Goal: Task Accomplishment & Management: Manage account settings

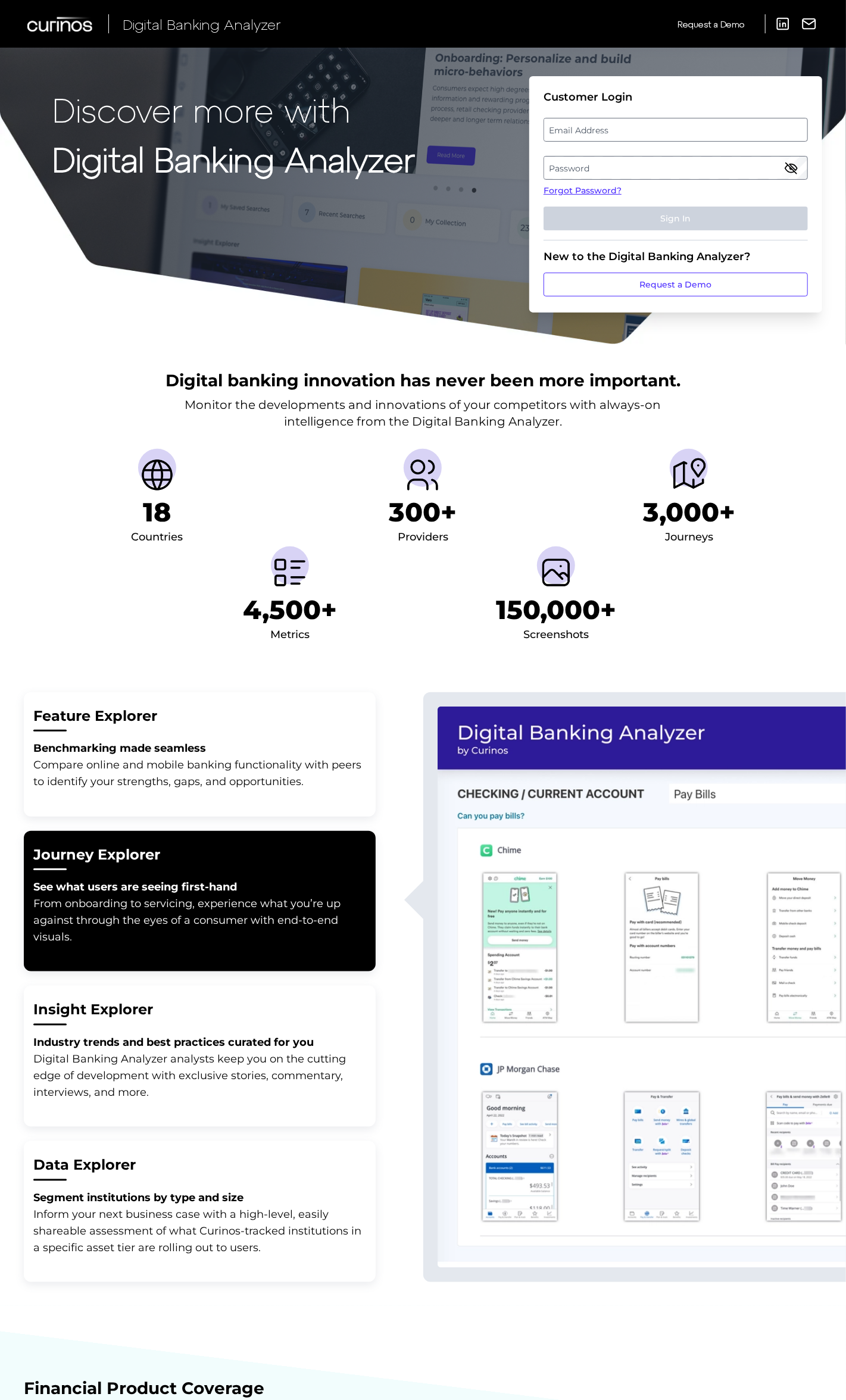
drag, startPoint x: 694, startPoint y: 124, endPoint x: 688, endPoint y: 133, distance: 10.8
click at [693, 125] on label "Email Address" at bounding box center [675, 129] width 262 height 21
click at [693, 125] on input "email" at bounding box center [675, 130] width 264 height 24
click at [688, 133] on input "email" at bounding box center [675, 130] width 264 height 24
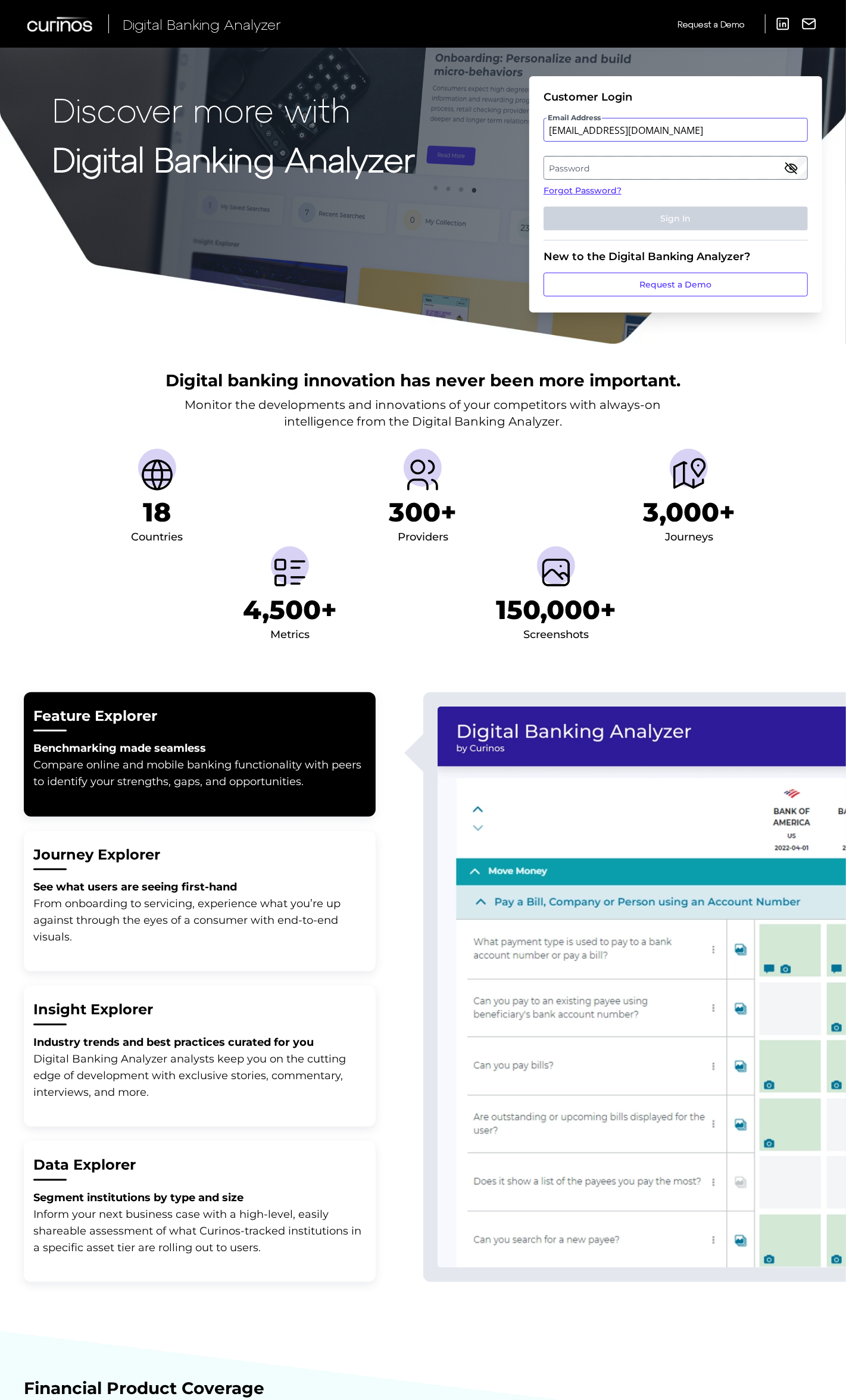
type input "[EMAIL_ADDRESS][DOMAIN_NAME]"
click at [590, 171] on label "Password" at bounding box center [675, 168] width 262 height 21
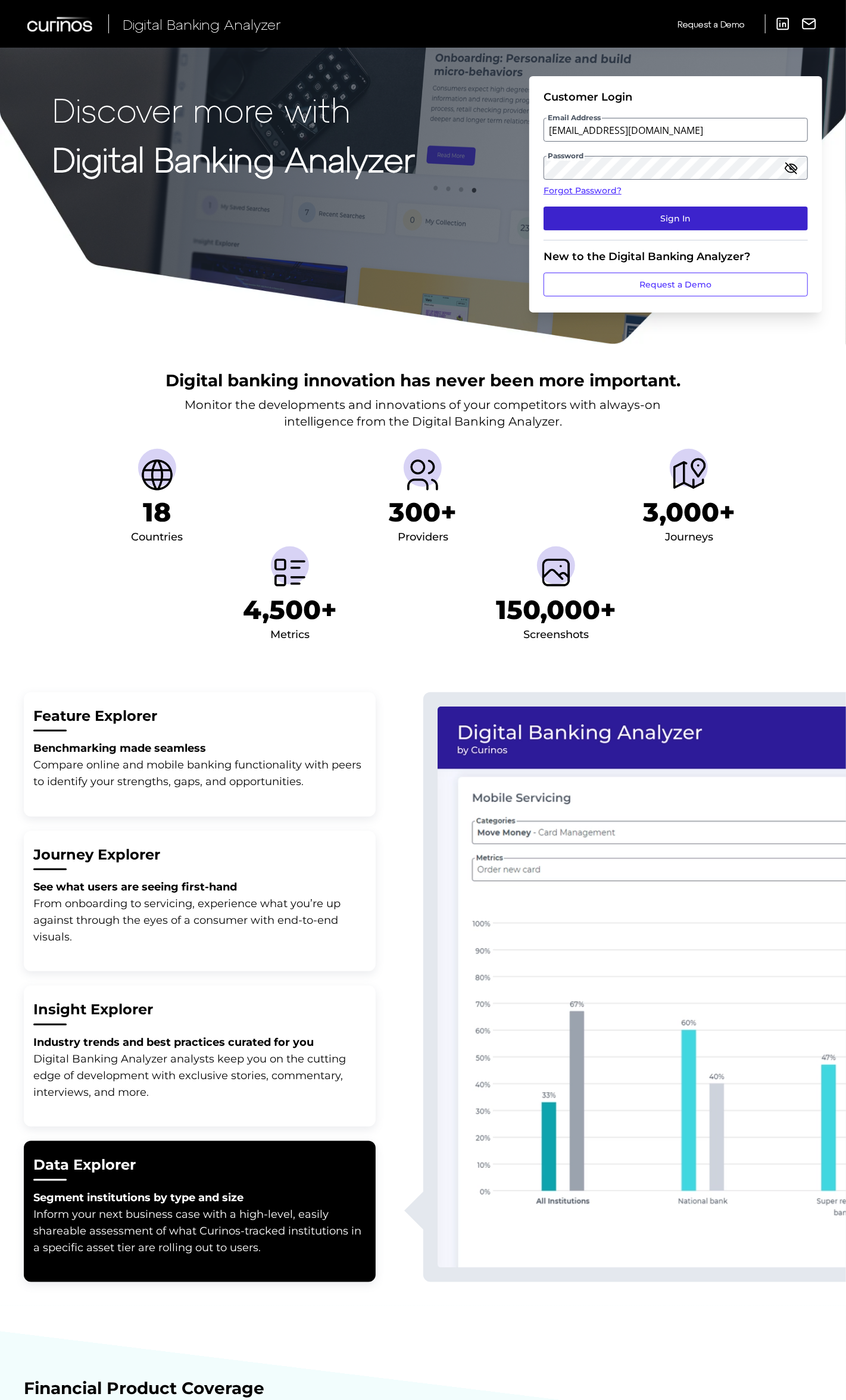
click at [714, 215] on button "Sign In" at bounding box center [675, 219] width 264 height 24
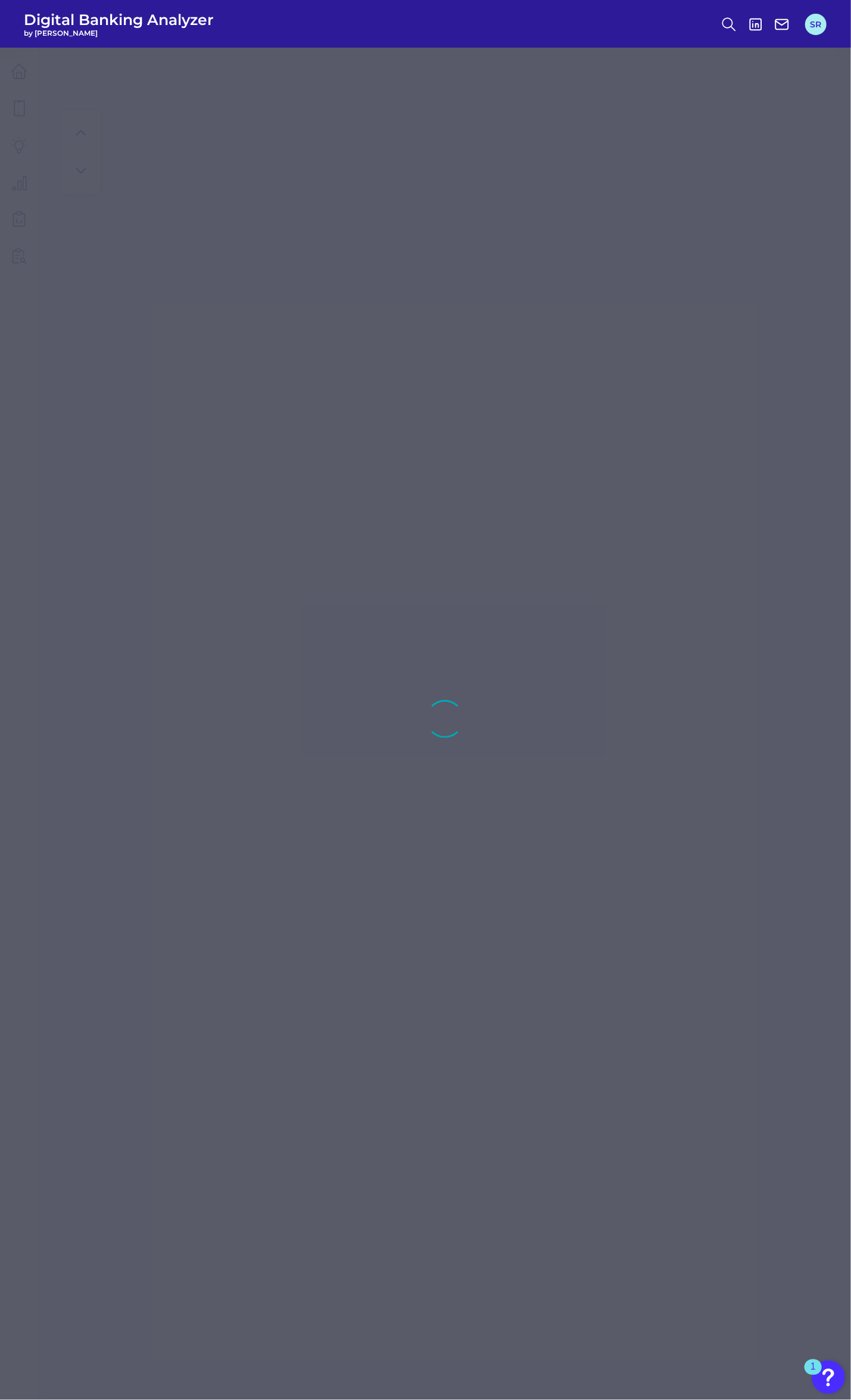
click at [820, 27] on button "SR" at bounding box center [815, 24] width 21 height 21
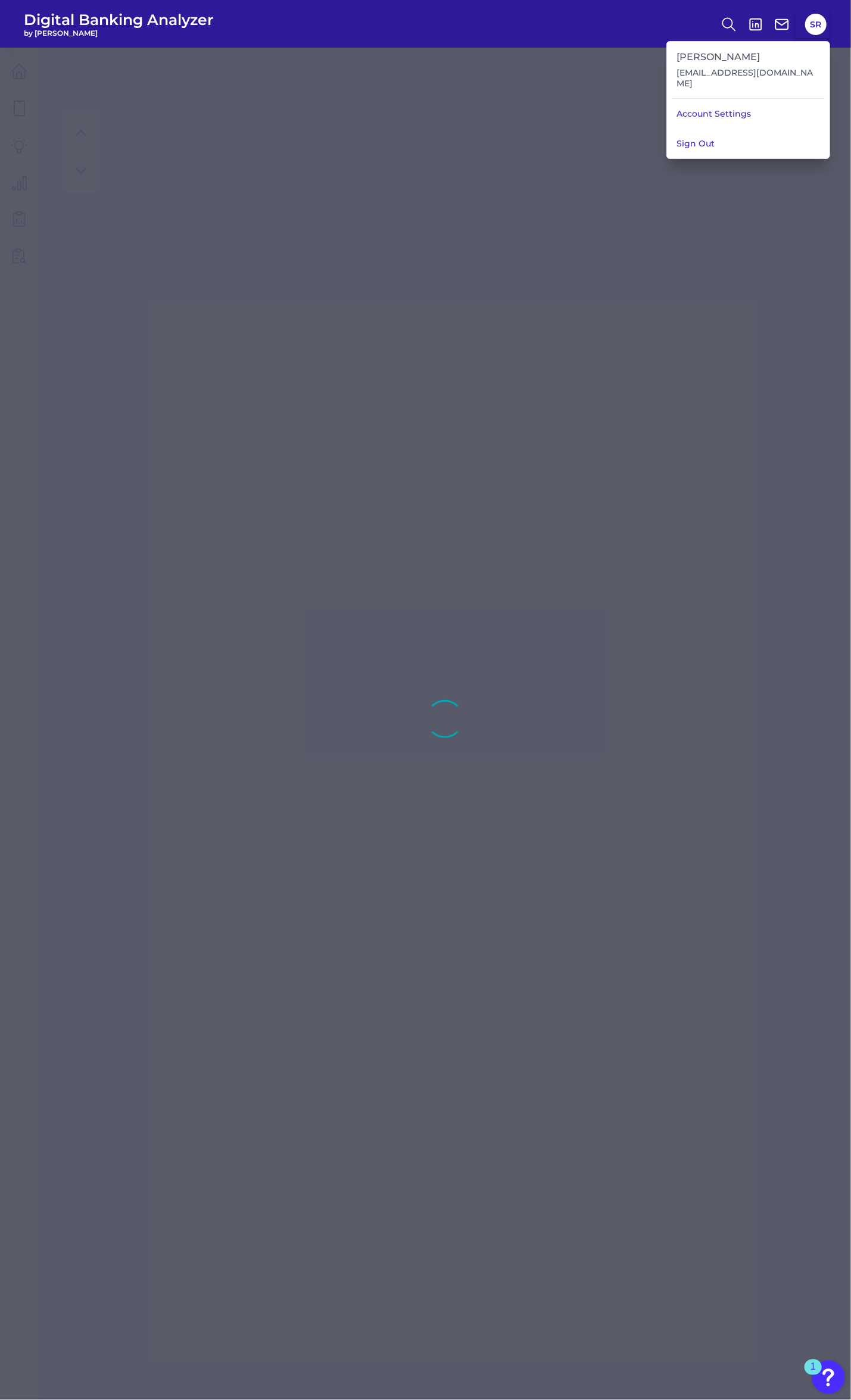
click at [603, 168] on div at bounding box center [426, 700] width 851 height 1400
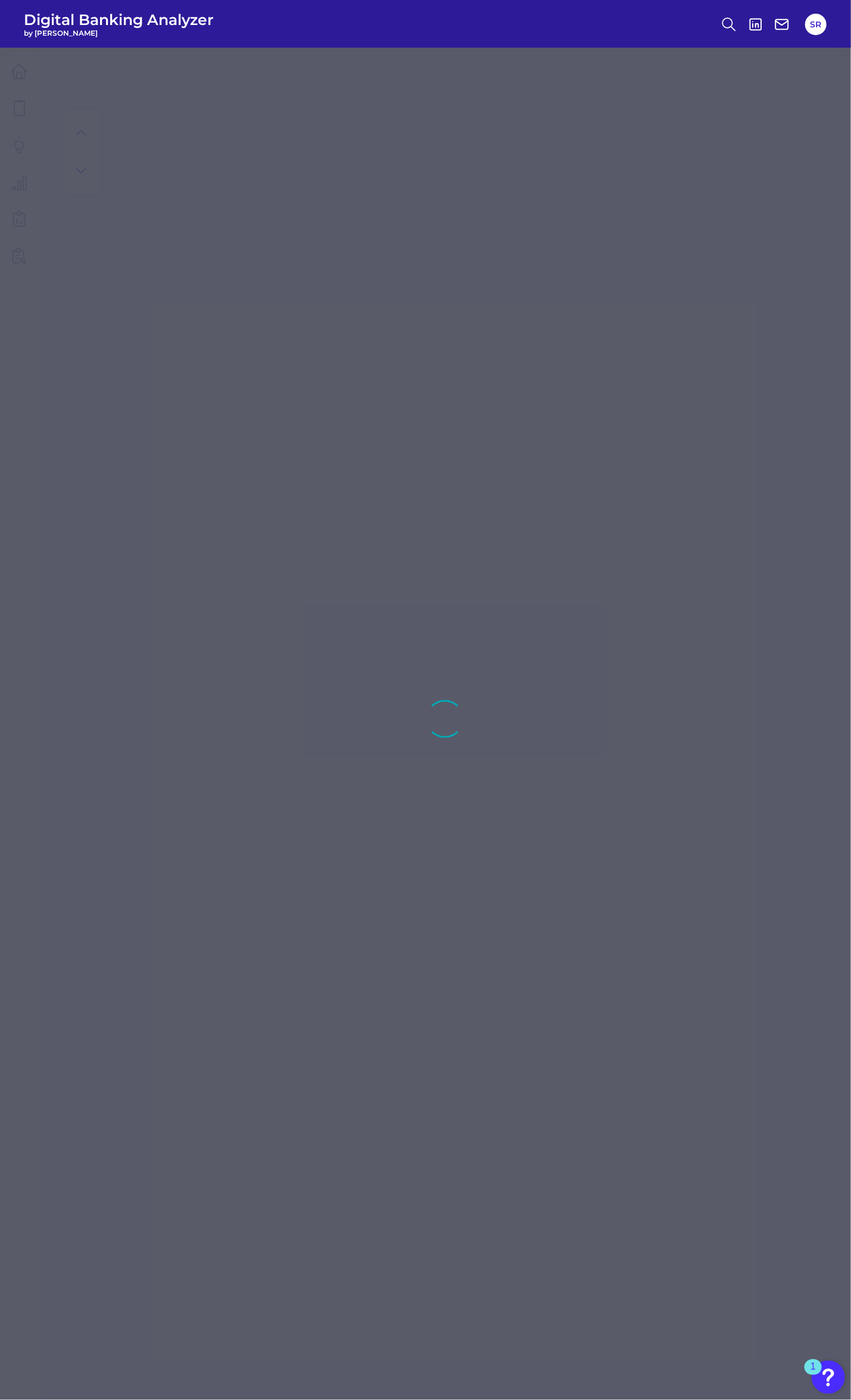
click at [83, 45] on header "Digital Banking Analyzer by [PERSON_NAME]" at bounding box center [426, 23] width 851 height 47
click at [101, 22] on span "Digital Banking Analyzer" at bounding box center [119, 19] width 190 height 18
click at [818, 26] on button "SR" at bounding box center [815, 24] width 21 height 21
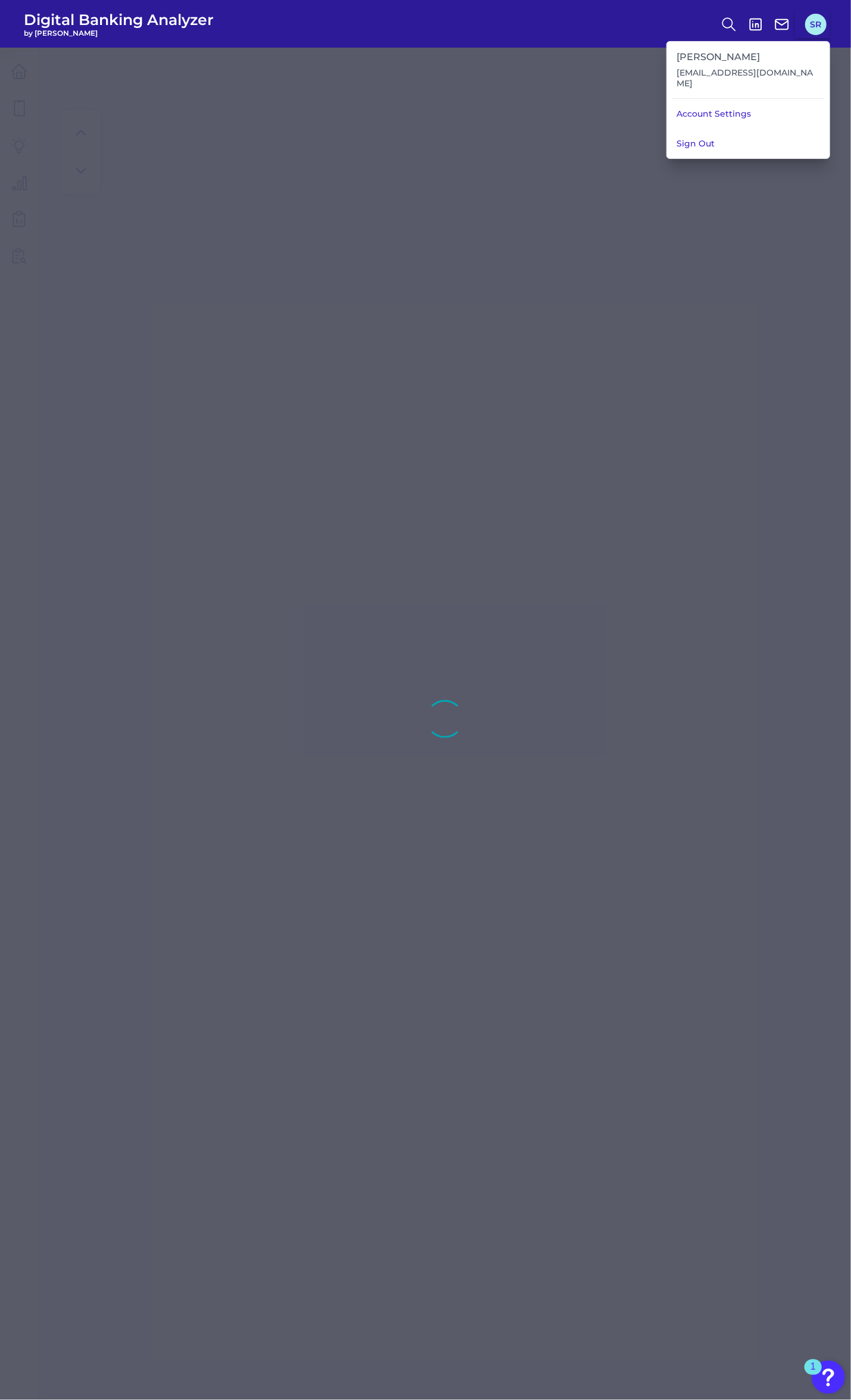
click at [818, 26] on button "SR" at bounding box center [815, 24] width 21 height 21
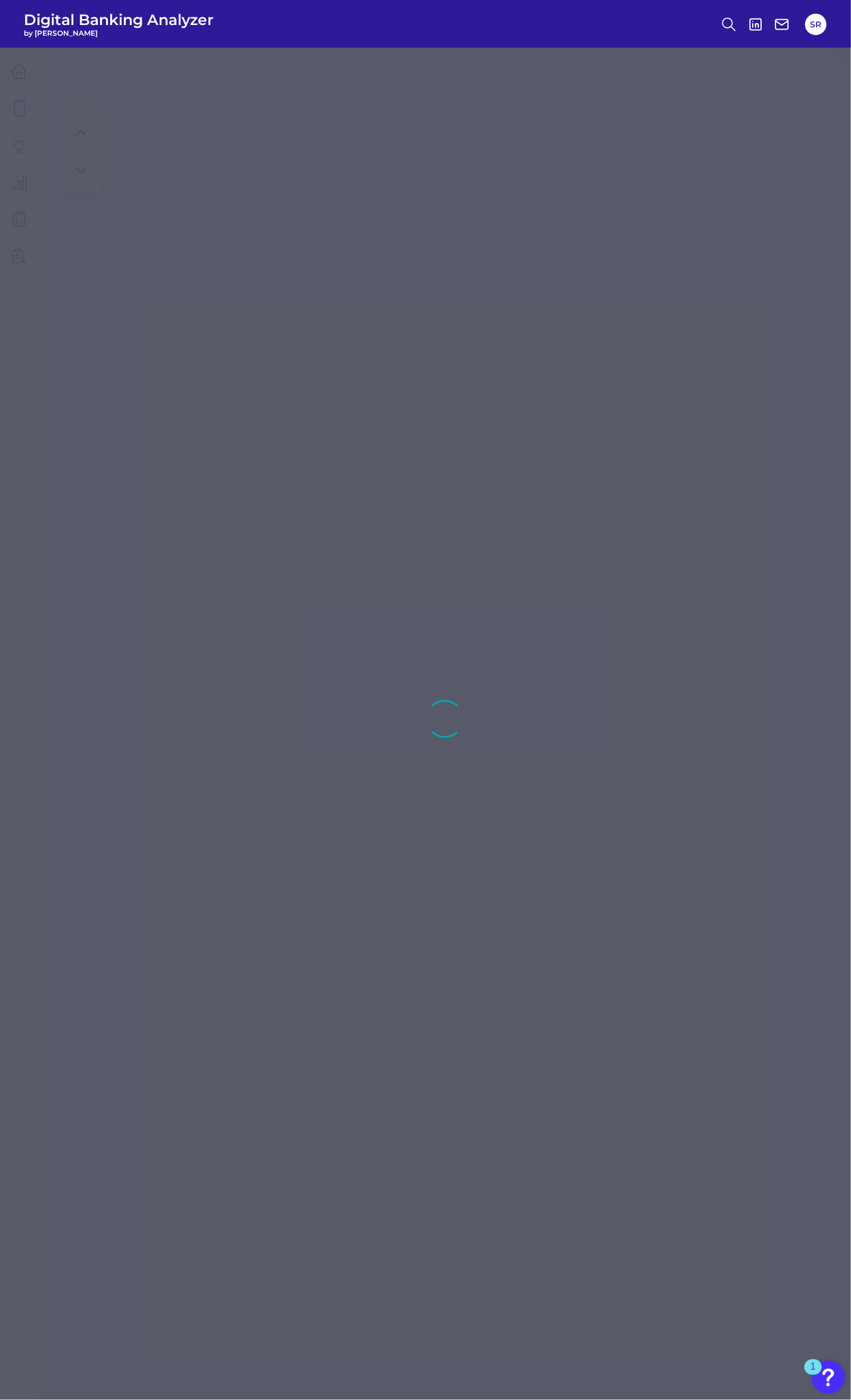
click at [679, 174] on div at bounding box center [426, 700] width 851 height 1400
click at [75, 61] on div at bounding box center [426, 700] width 851 height 1400
click at [60, 32] on span "by [PERSON_NAME]" at bounding box center [119, 33] width 190 height 9
click at [57, 20] on span "Digital Banking Analyzer" at bounding box center [119, 19] width 190 height 18
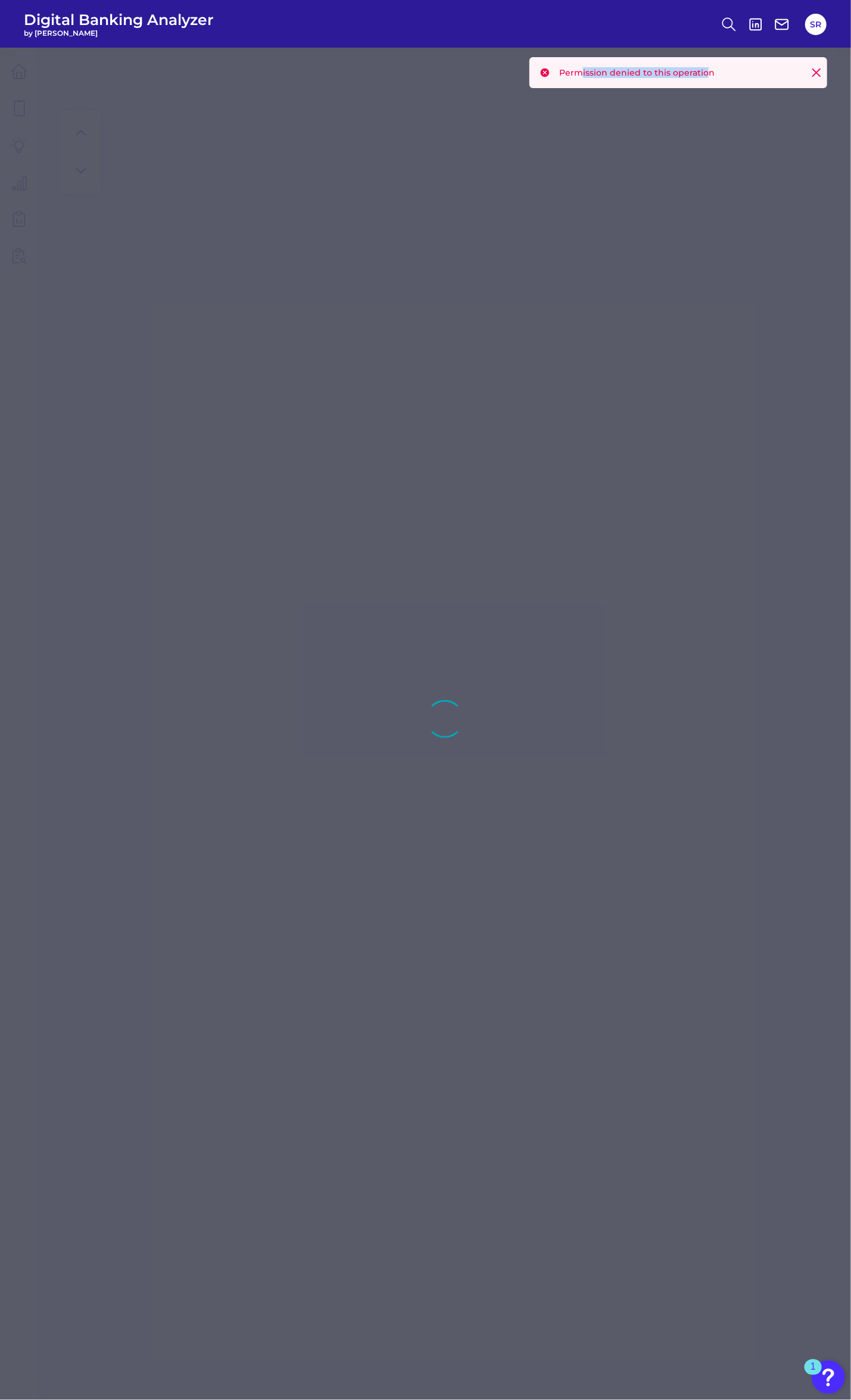
drag, startPoint x: 593, startPoint y: 68, endPoint x: 703, endPoint y: 64, distance: 110.1
click at [703, 64] on div "Permission denied to this operation" at bounding box center [678, 72] width 298 height 31
drag, startPoint x: 703, startPoint y: 64, endPoint x: 643, endPoint y: 20, distance: 74.4
click at [643, 20] on header "Digital Banking Analyzer by [PERSON_NAME]" at bounding box center [426, 23] width 851 height 47
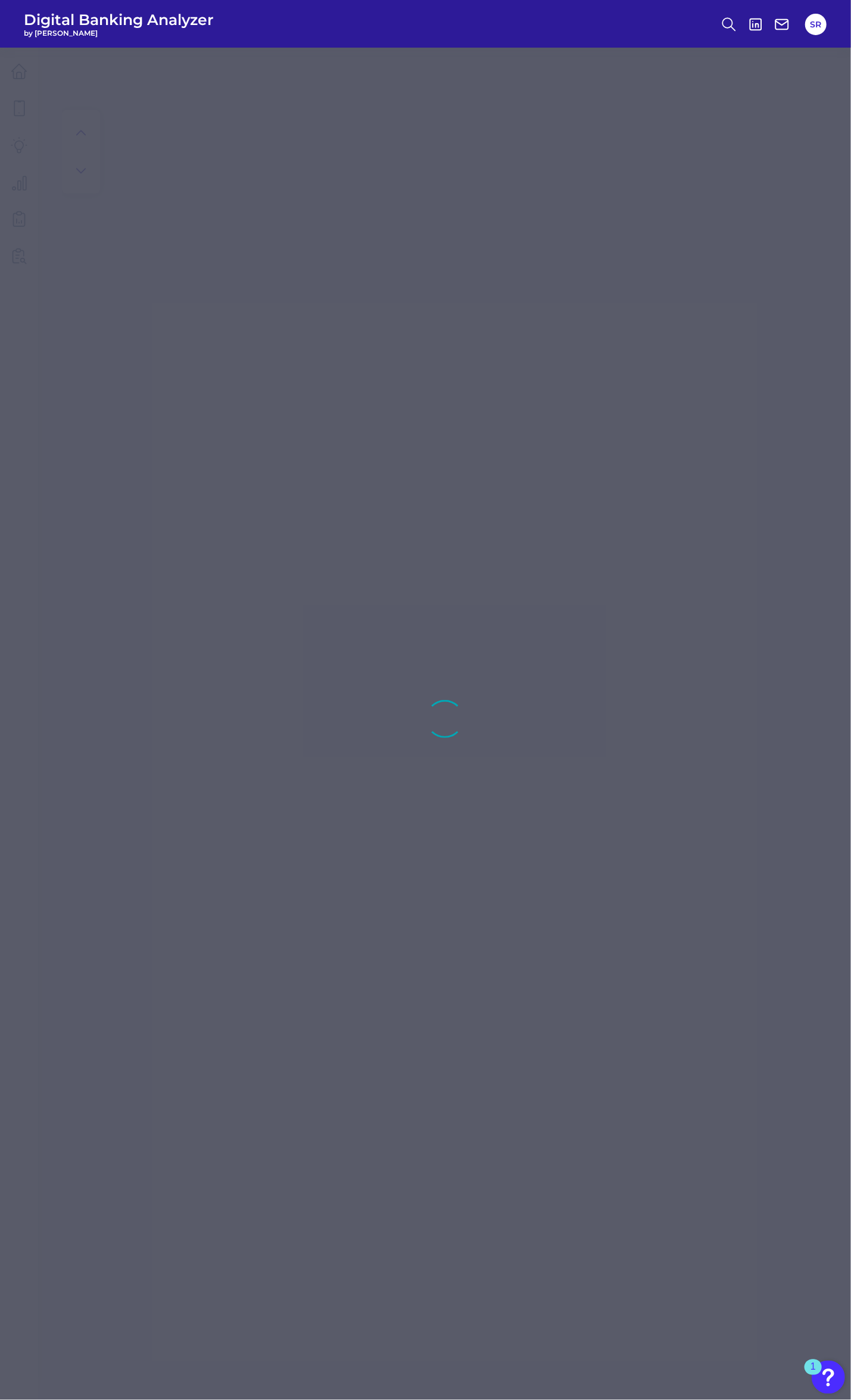
click at [817, 1364] on div "1" at bounding box center [813, 1368] width 18 height 16
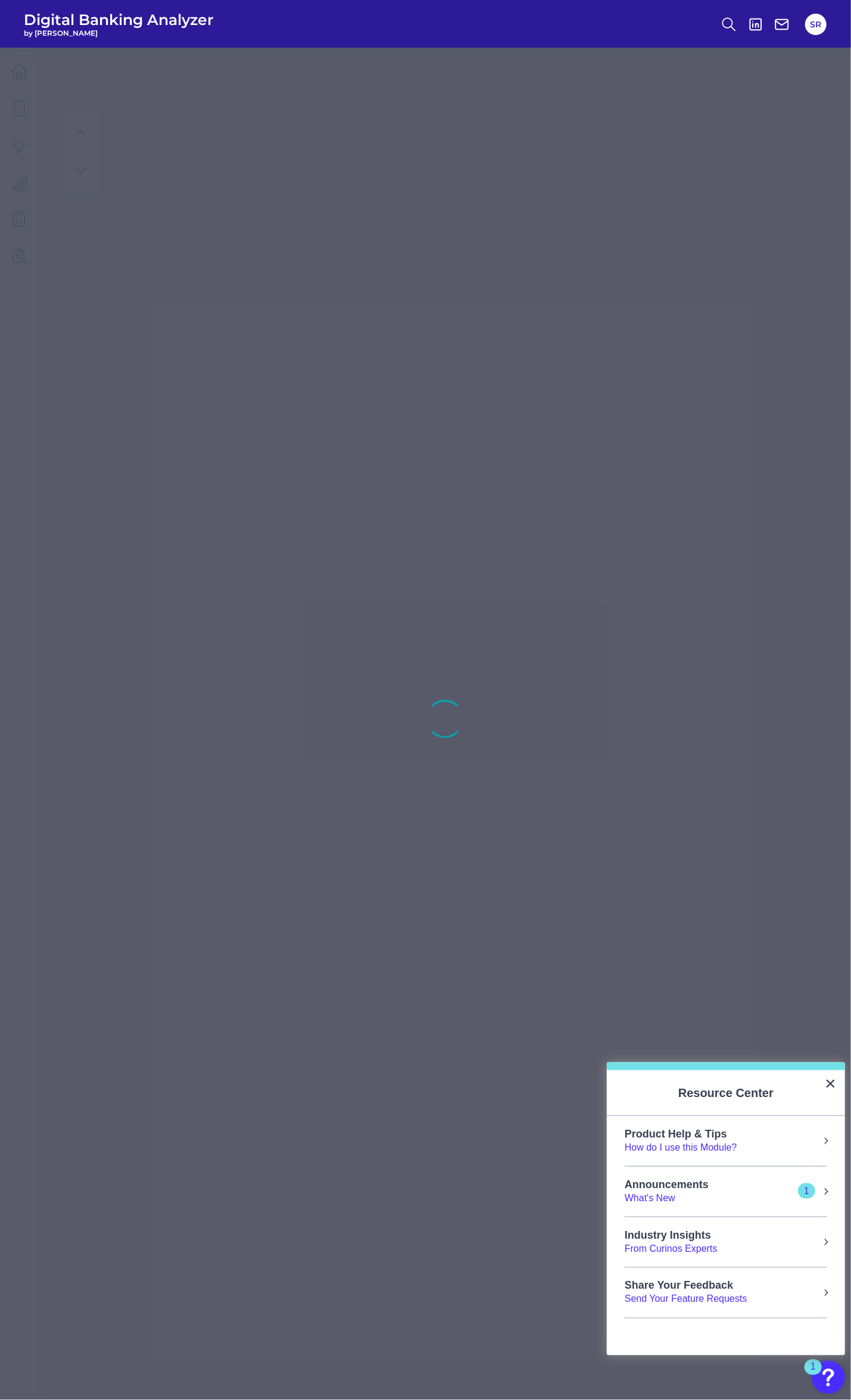
click at [529, 1094] on div at bounding box center [426, 700] width 851 height 1400
drag, startPoint x: 692, startPoint y: 875, endPoint x: 711, endPoint y: 935, distance: 62.9
click at [692, 876] on div at bounding box center [426, 700] width 851 height 1400
click at [832, 1084] on button "×" at bounding box center [830, 1084] width 11 height 19
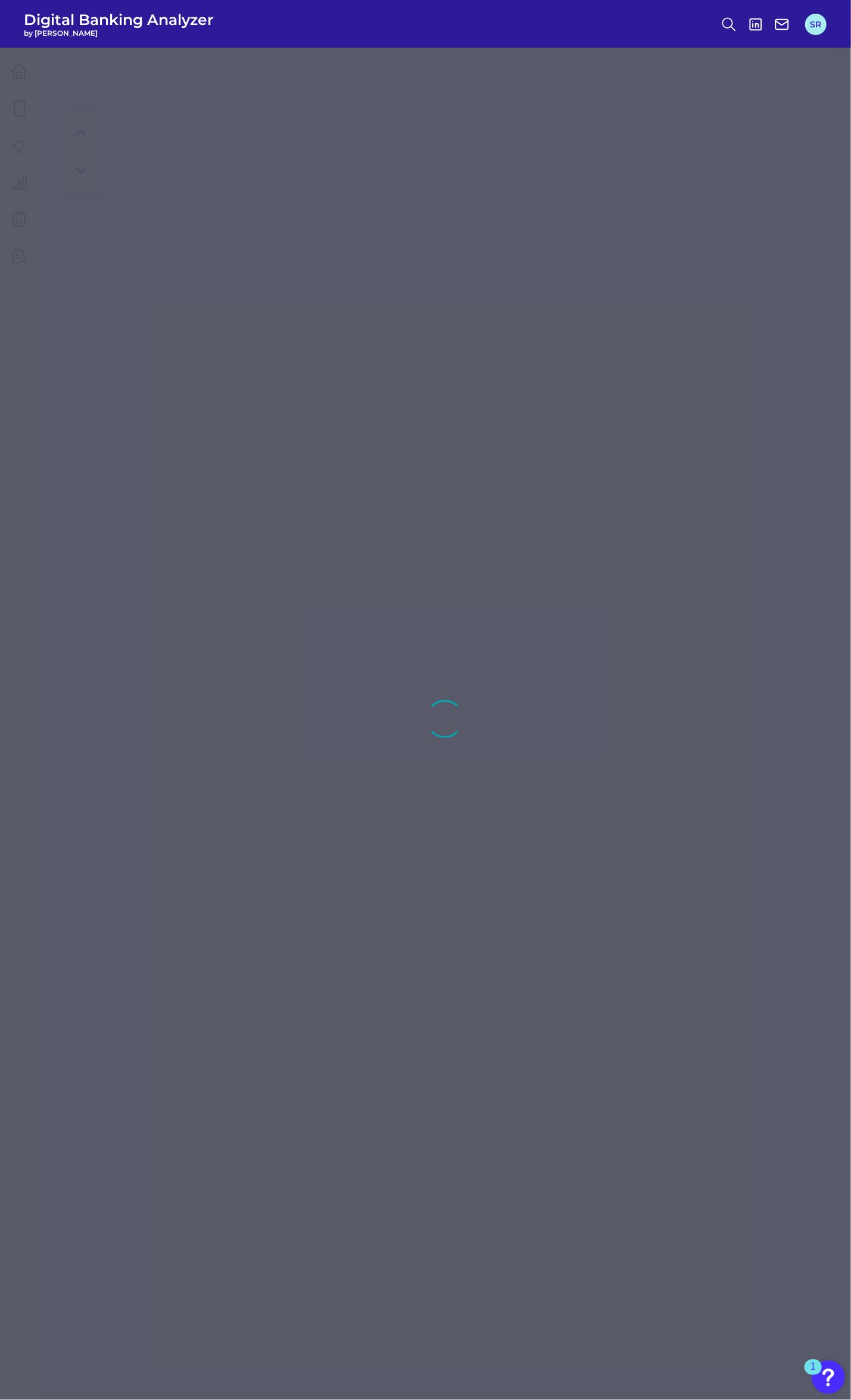
click at [822, 29] on button "SR" at bounding box center [815, 24] width 21 height 21
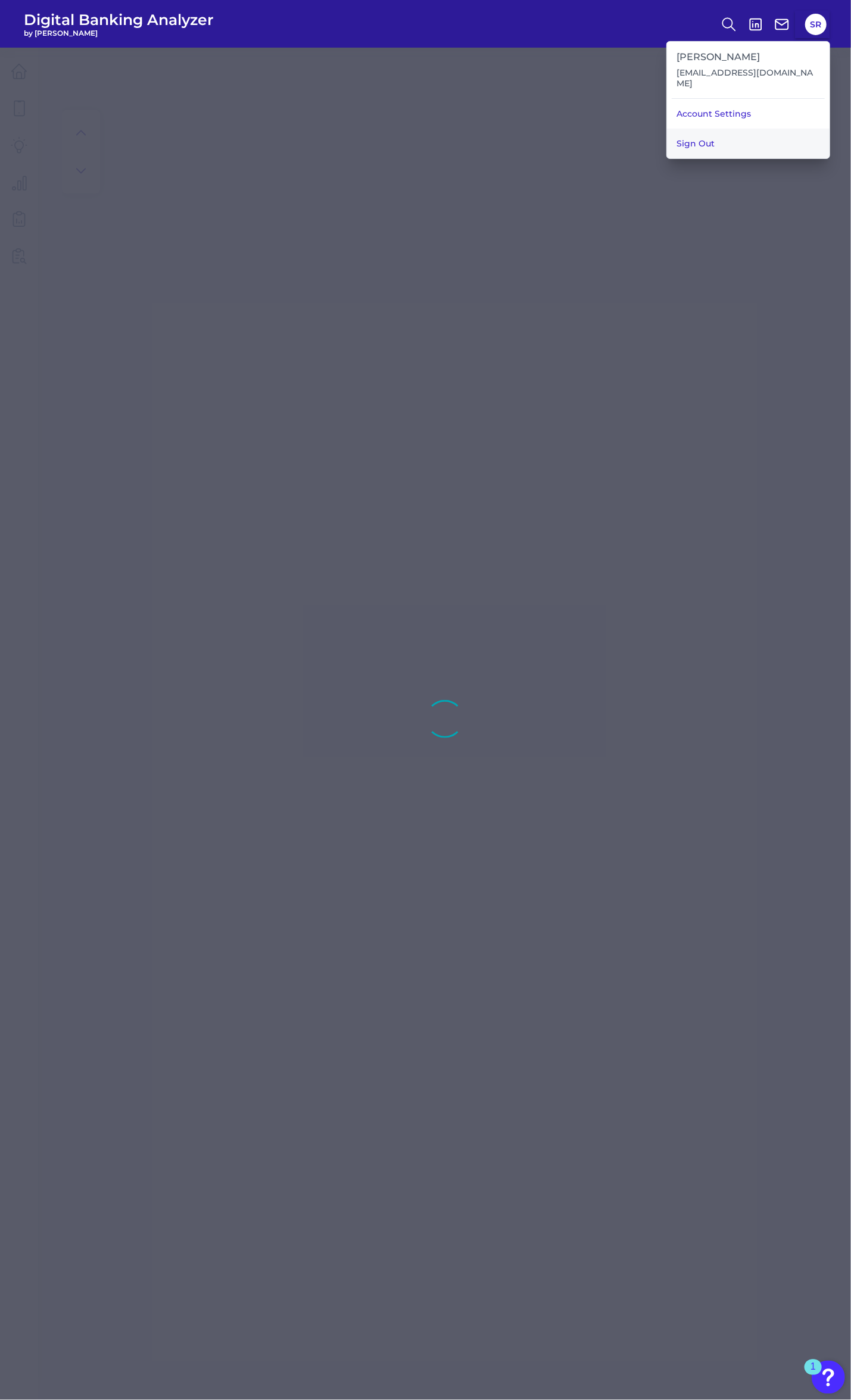
click at [753, 134] on button "Sign Out" at bounding box center [747, 144] width 162 height 30
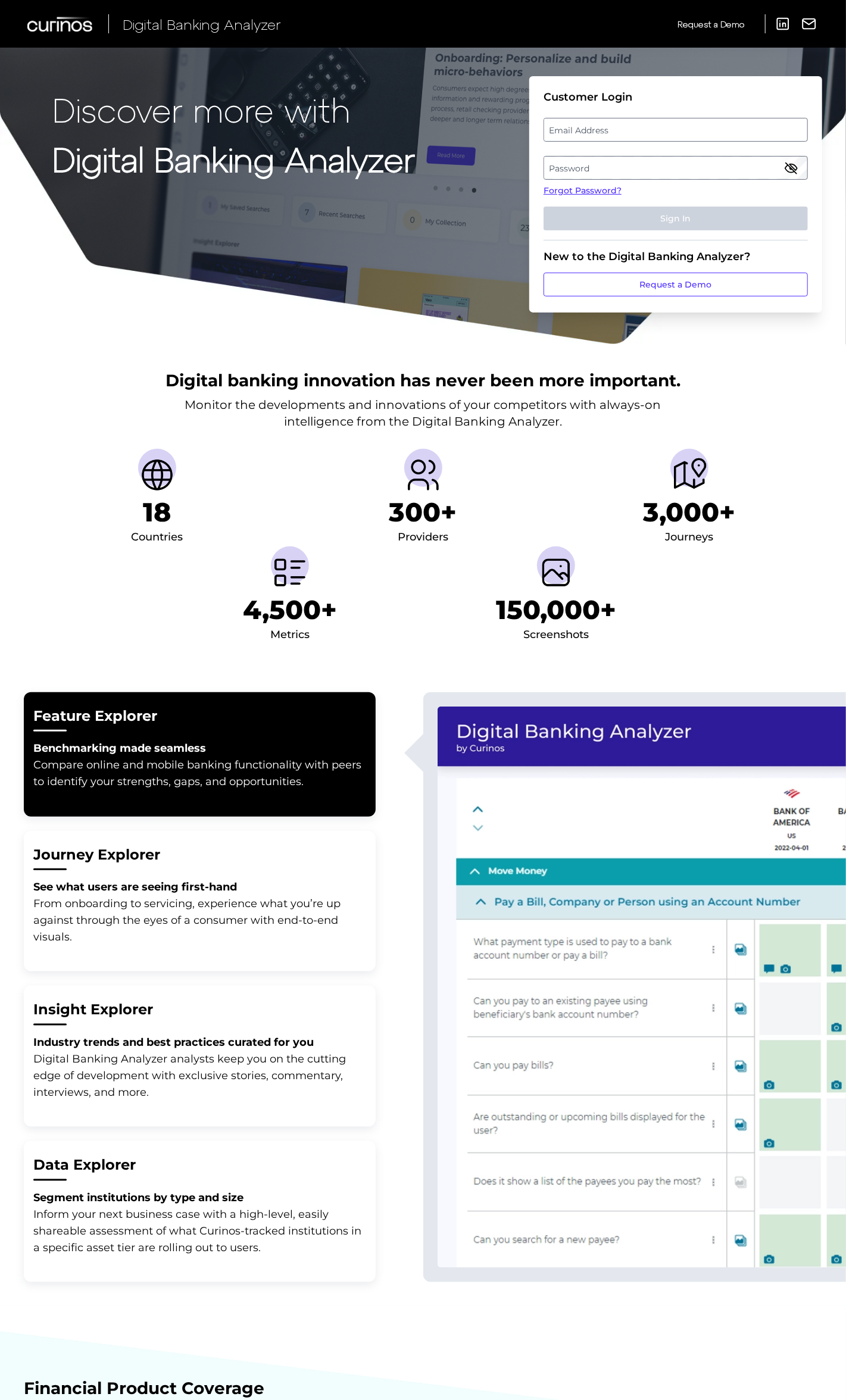
click at [700, 133] on label "Email Address" at bounding box center [675, 129] width 262 height 21
click at [700, 133] on input "email" at bounding box center [675, 130] width 264 height 24
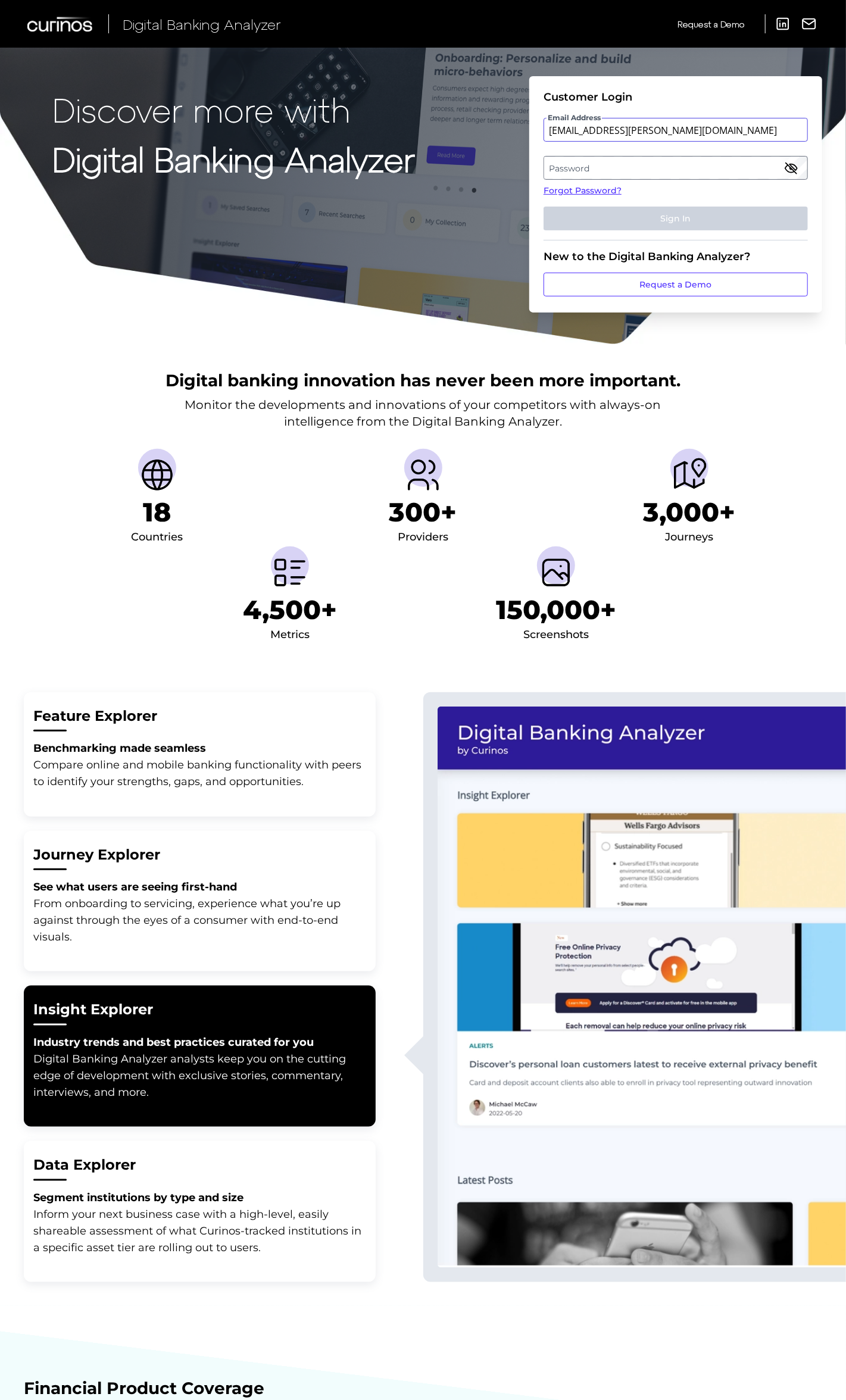
type input "kasturimanoj.koli@penfed.org"
click at [649, 163] on label "Password" at bounding box center [675, 168] width 262 height 21
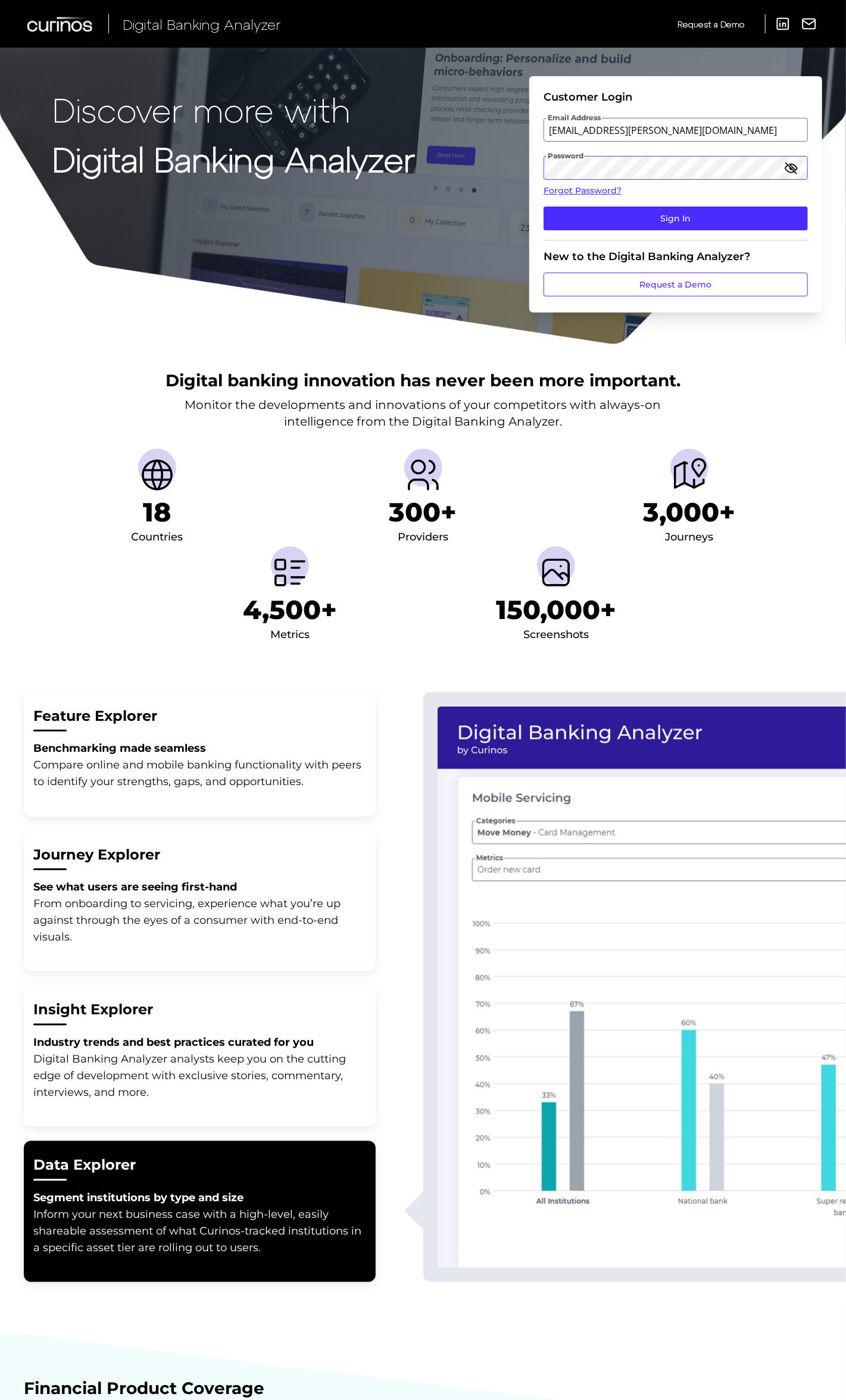
click at [543, 207] on button "Sign In" at bounding box center [675, 219] width 264 height 24
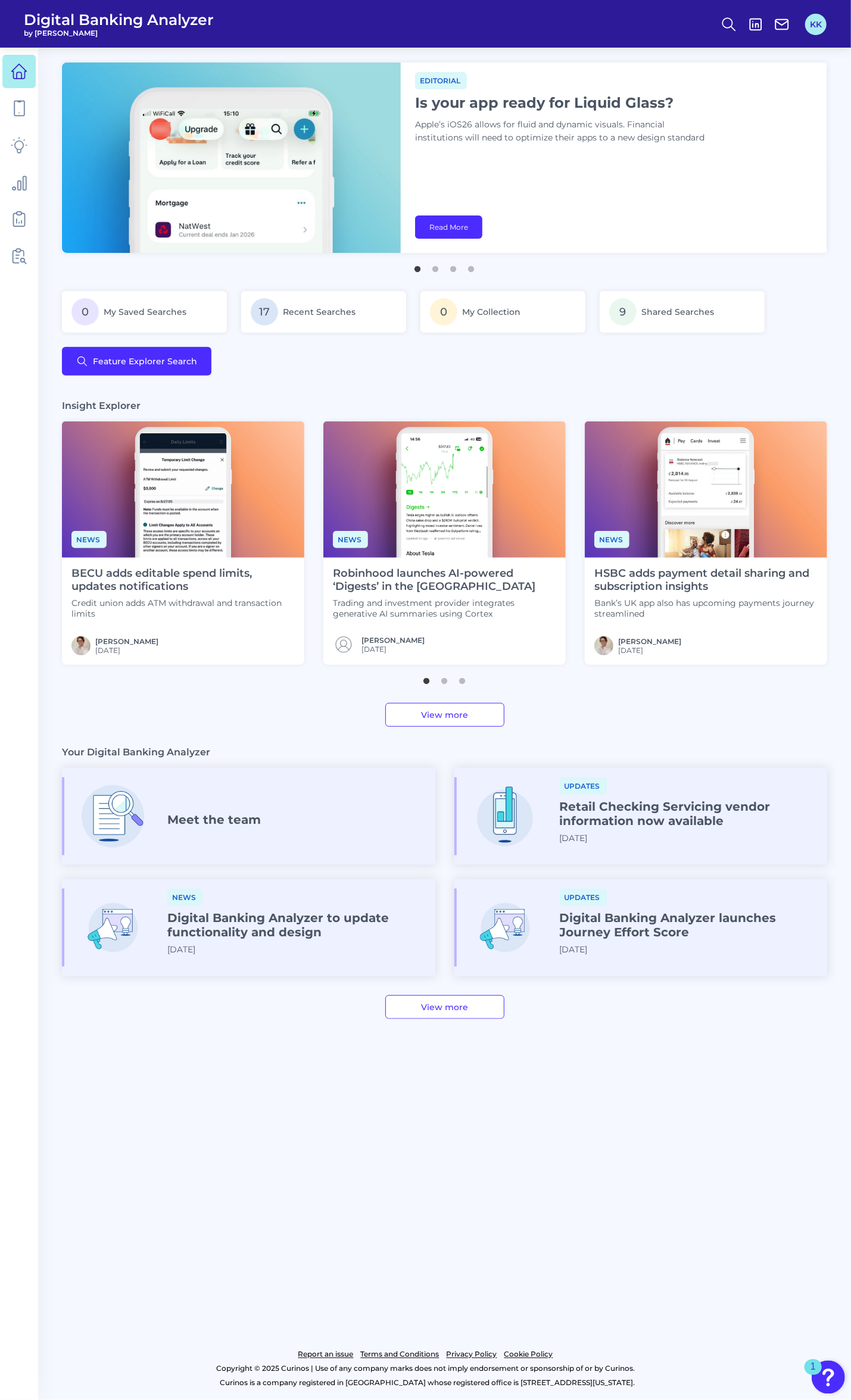
click at [824, 29] on button "KK" at bounding box center [815, 24] width 21 height 21
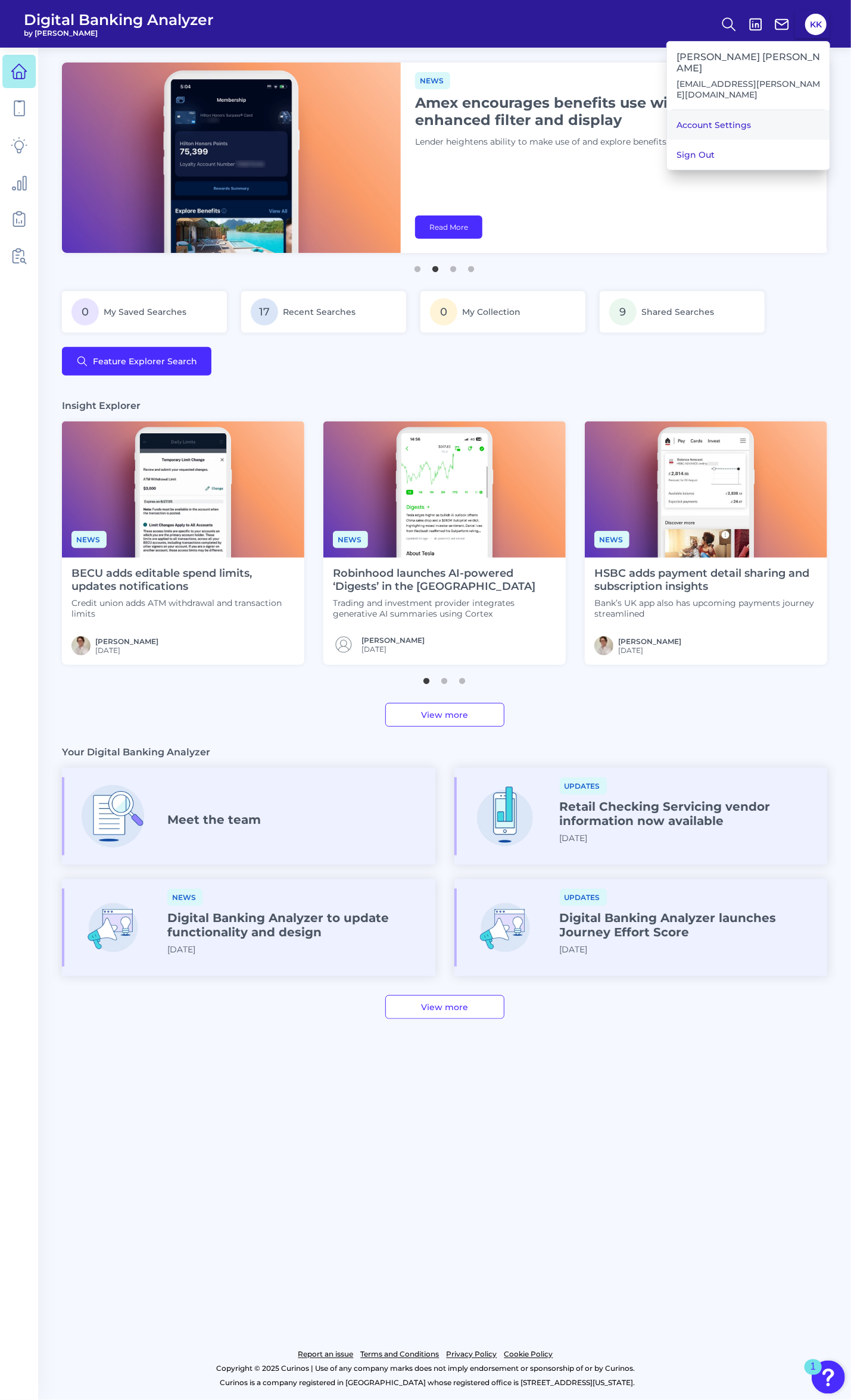
click at [795, 110] on link "Account Settings" at bounding box center [747, 125] width 162 height 30
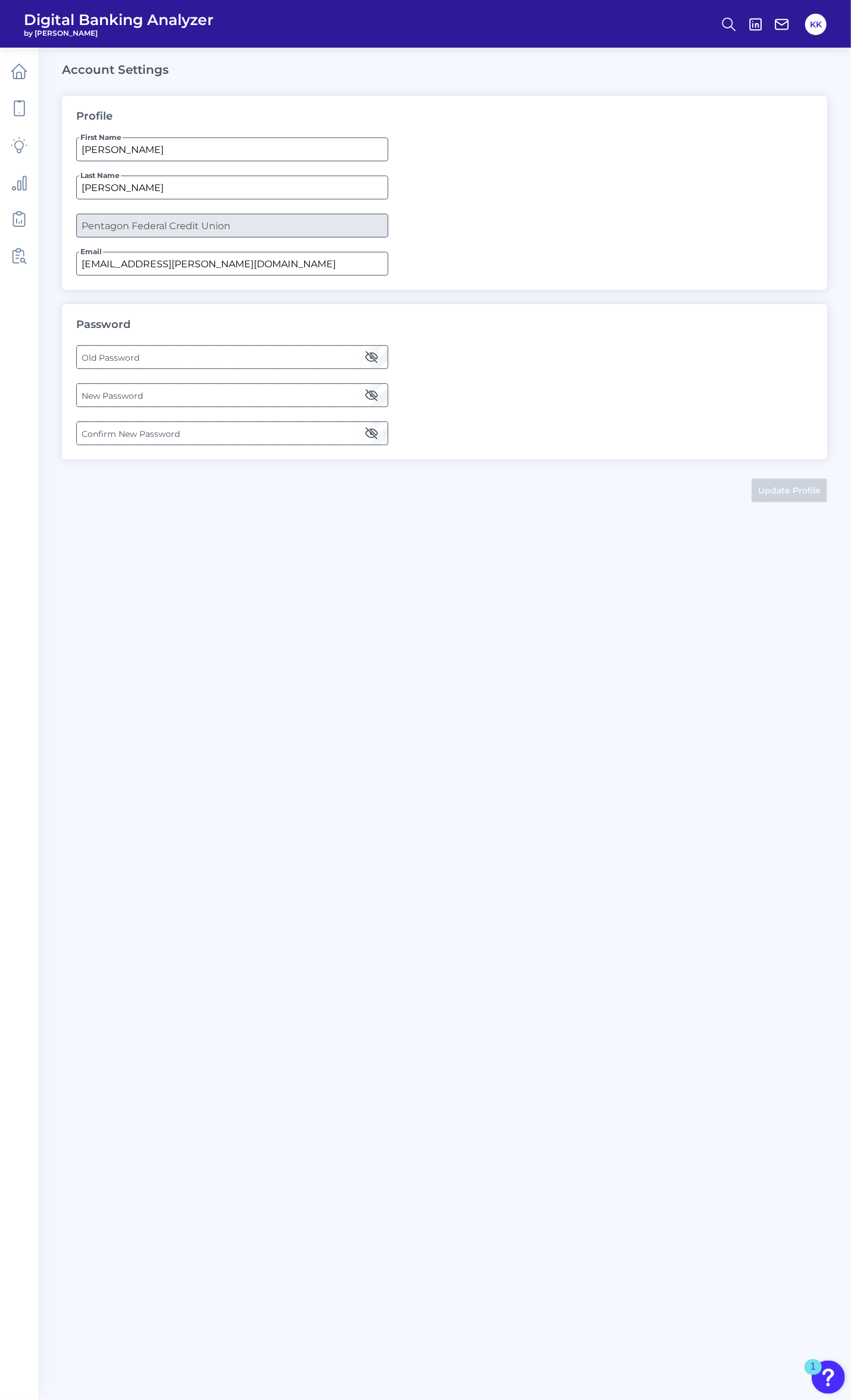
click at [293, 361] on label "Old Password" at bounding box center [232, 357] width 311 height 21
click at [184, 388] on label "New Password" at bounding box center [232, 395] width 311 height 21
click at [368, 398] on icon "button" at bounding box center [371, 395] width 14 height 14
click at [114, 432] on label "Confirm New Password" at bounding box center [232, 433] width 311 height 21
click at [372, 430] on icon "button" at bounding box center [371, 433] width 14 height 14
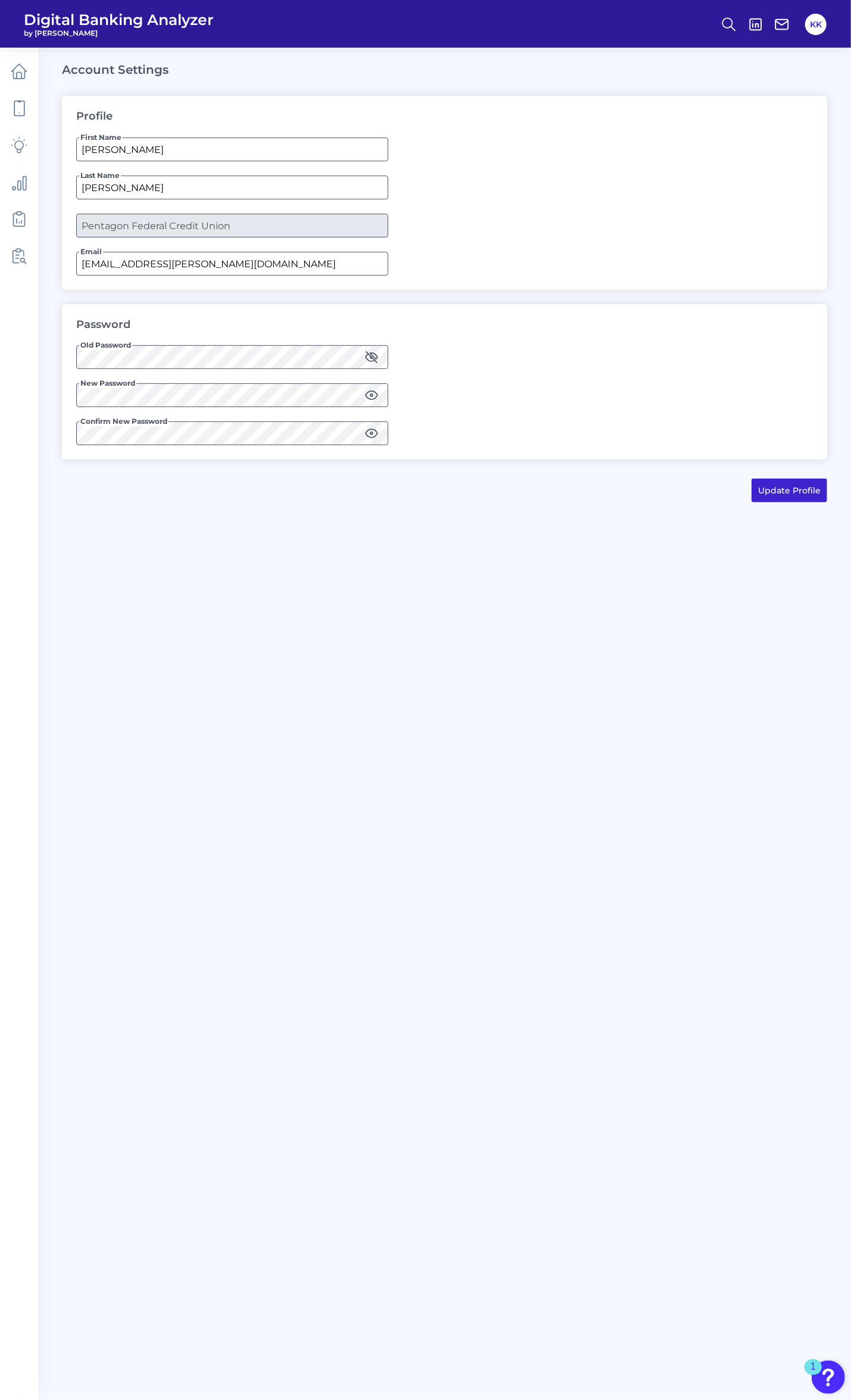
click at [779, 490] on button "Update Profile" at bounding box center [789, 490] width 76 height 24
click at [18, 353] on div "Digital Banking Analyzer by Curinos KK Account Settings Profile First Name Kast…" at bounding box center [426, 700] width 851 height 1400
click at [758, 487] on button "Update Profile" at bounding box center [789, 490] width 76 height 24
